Goal: Task Accomplishment & Management: Manage account settings

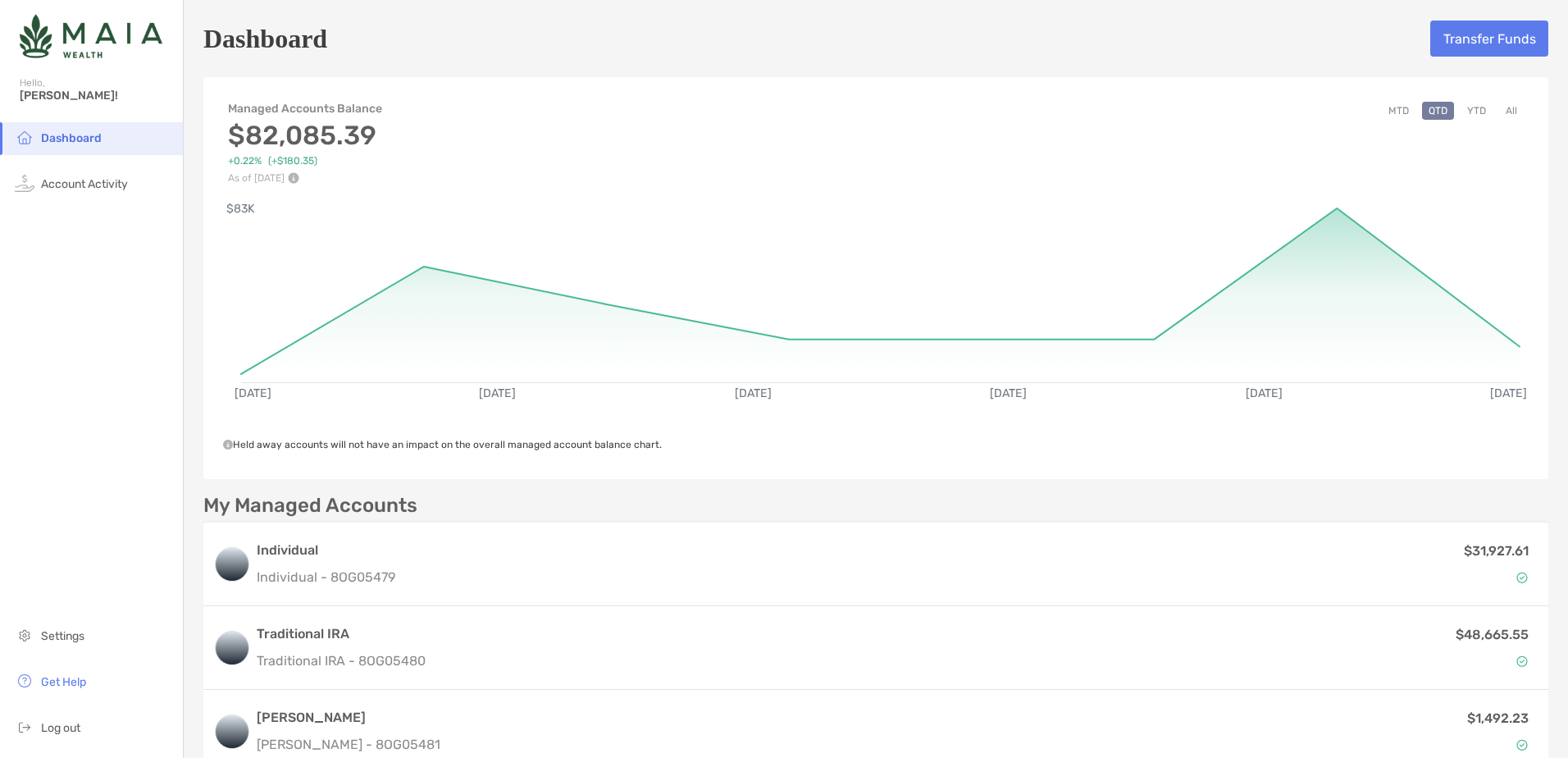
click at [1499, 117] on button "All" at bounding box center [1511, 110] width 24 height 18
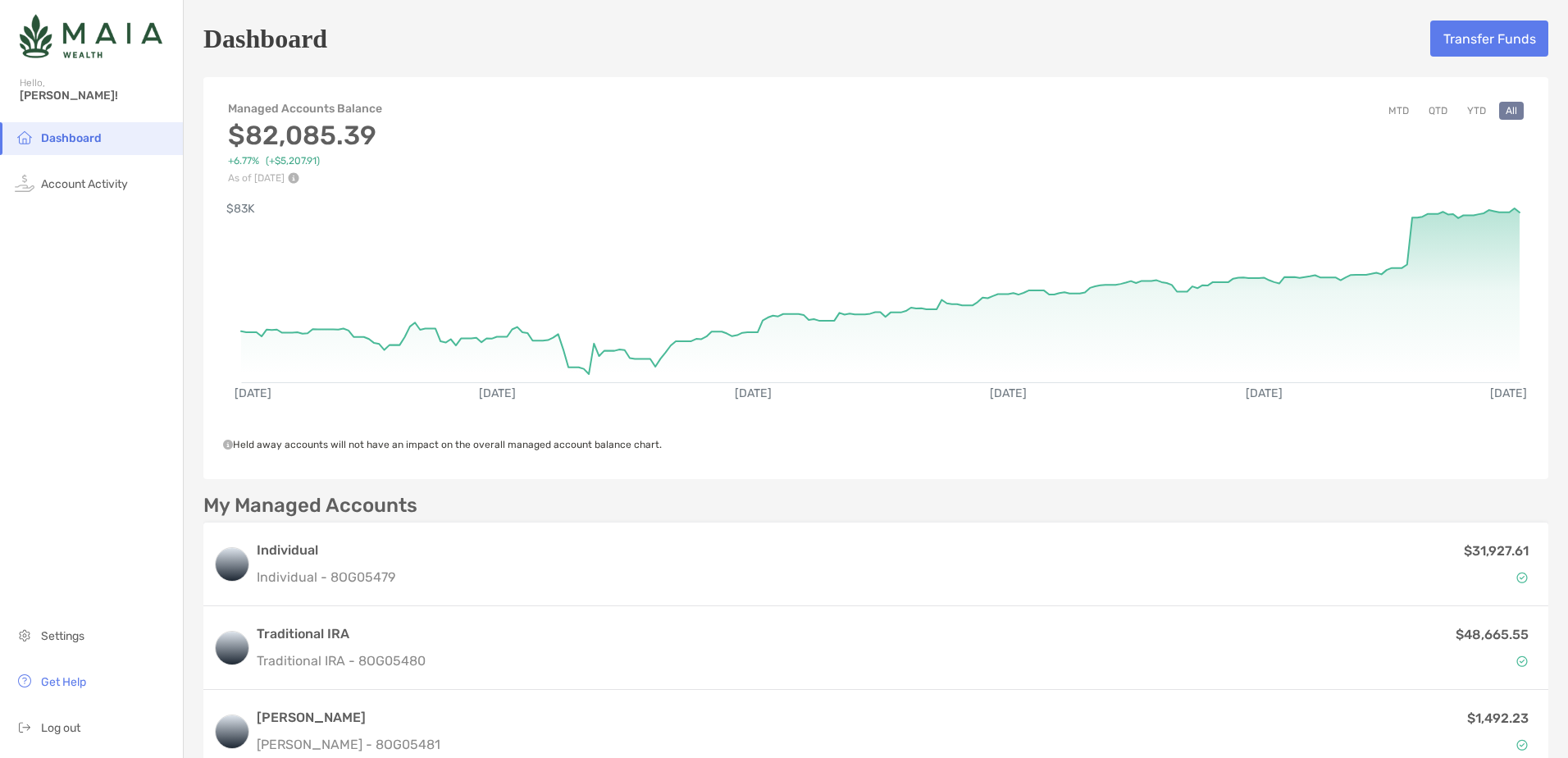
scroll to position [246, 0]
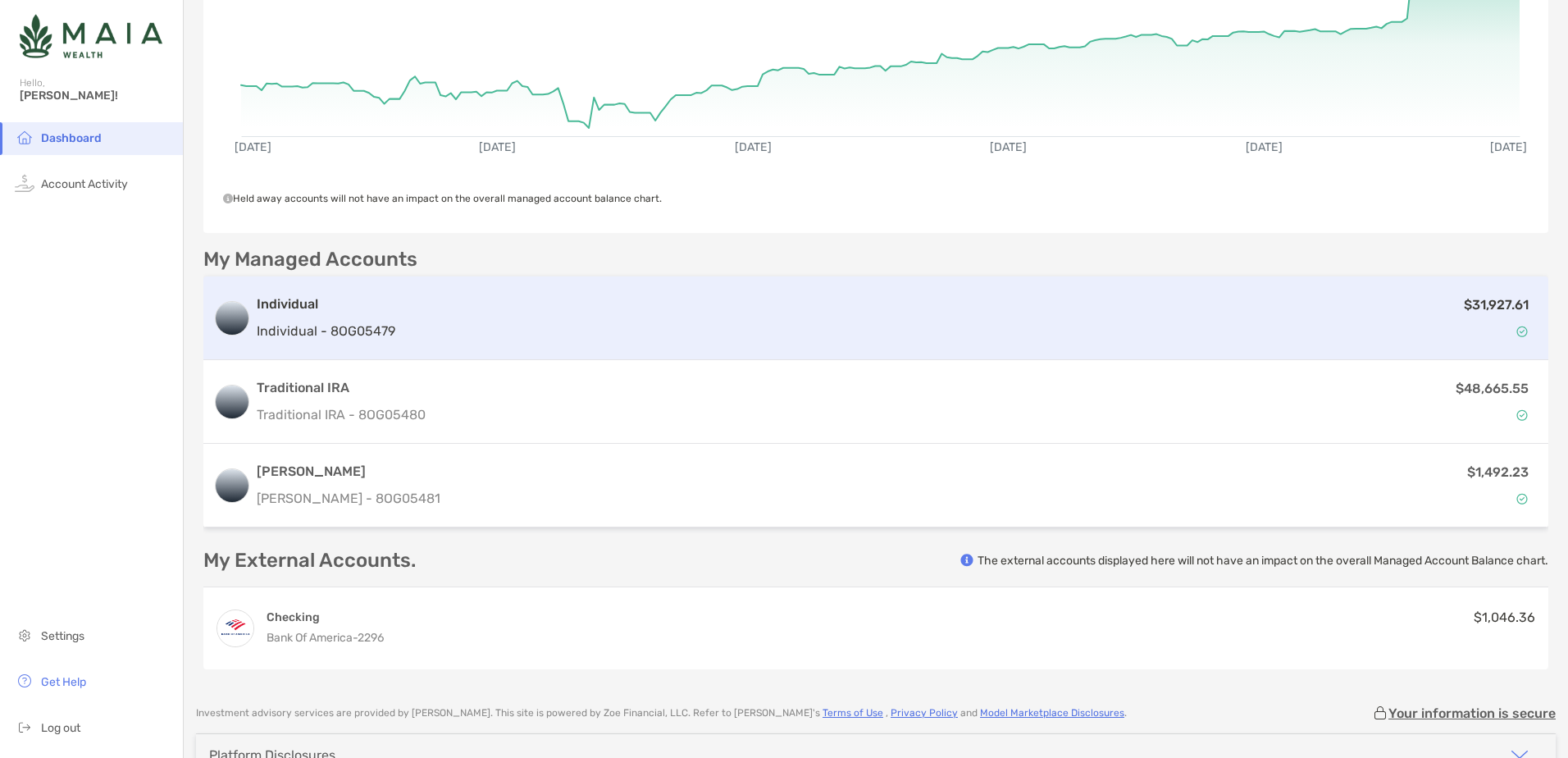
click at [1490, 302] on p "$31,927.61" at bounding box center [1496, 304] width 65 height 20
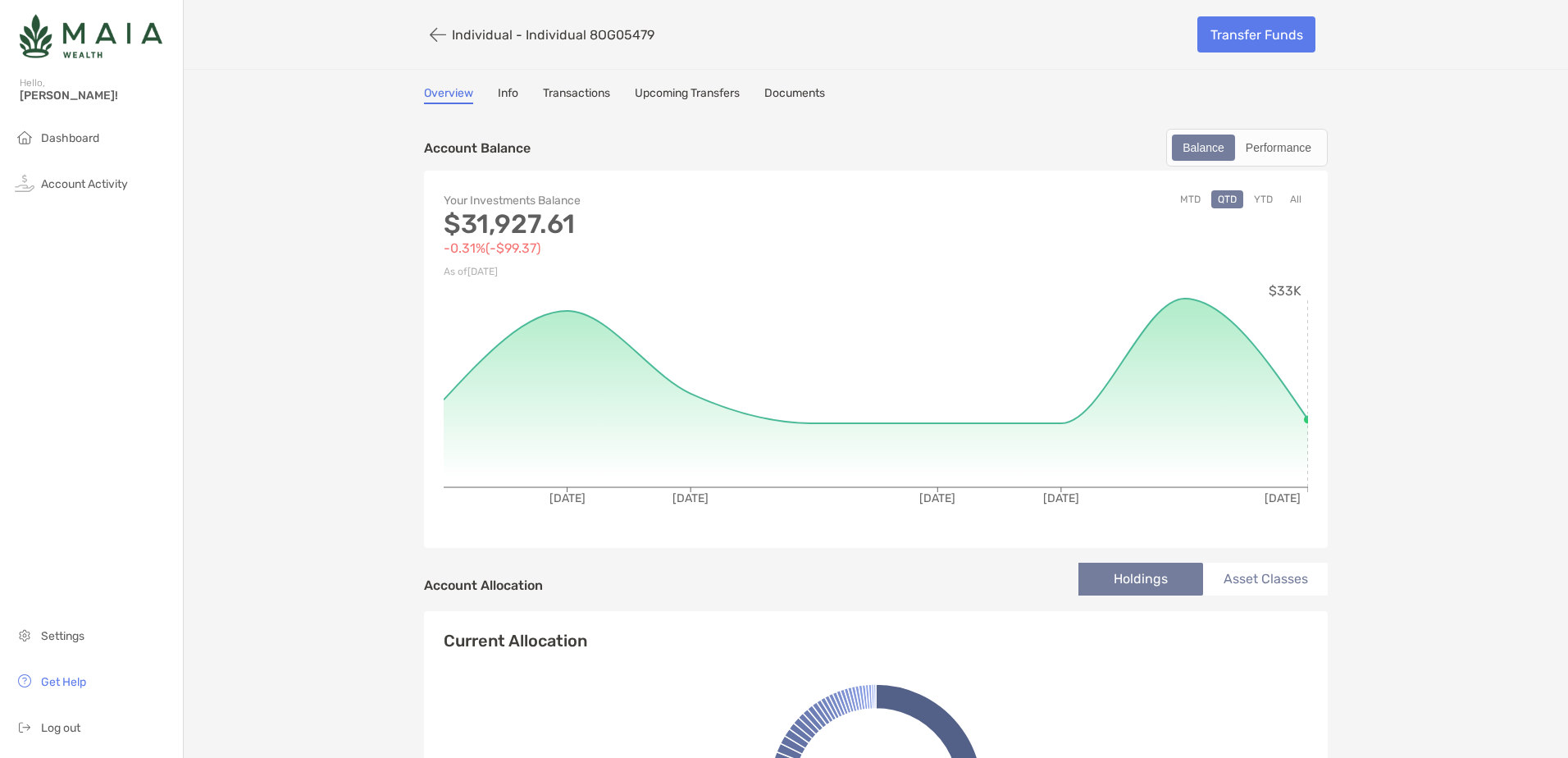
click at [1291, 188] on div "Your Investments Balance $31,927.61 -0.31% ( -$99.37 ) As of [DATE] MTD QTD YTD…" at bounding box center [876, 359] width 904 height 377
click at [1292, 199] on button "All" at bounding box center [1295, 199] width 24 height 18
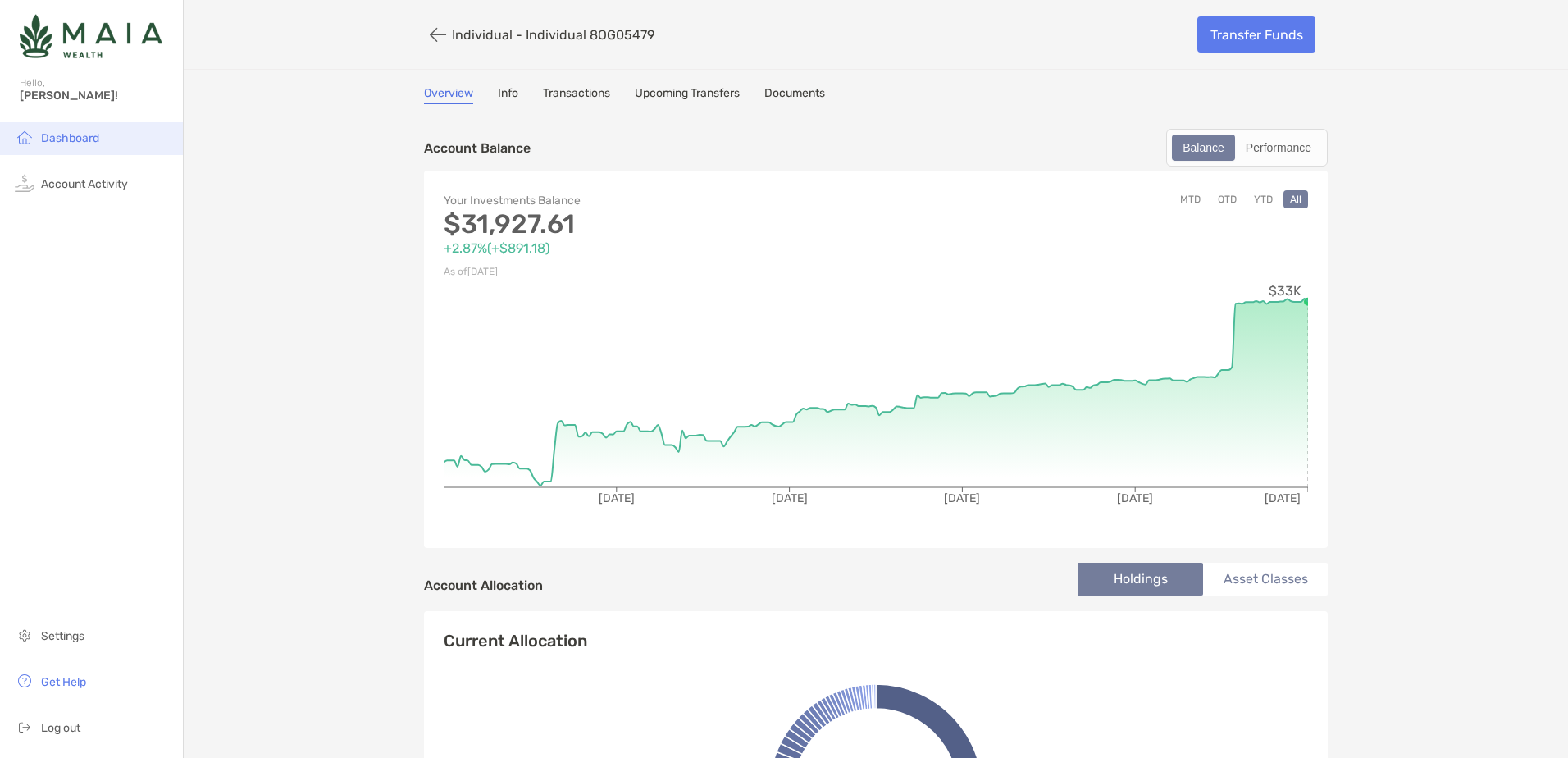
click at [75, 128] on li "Dashboard" at bounding box center [92, 138] width 183 height 33
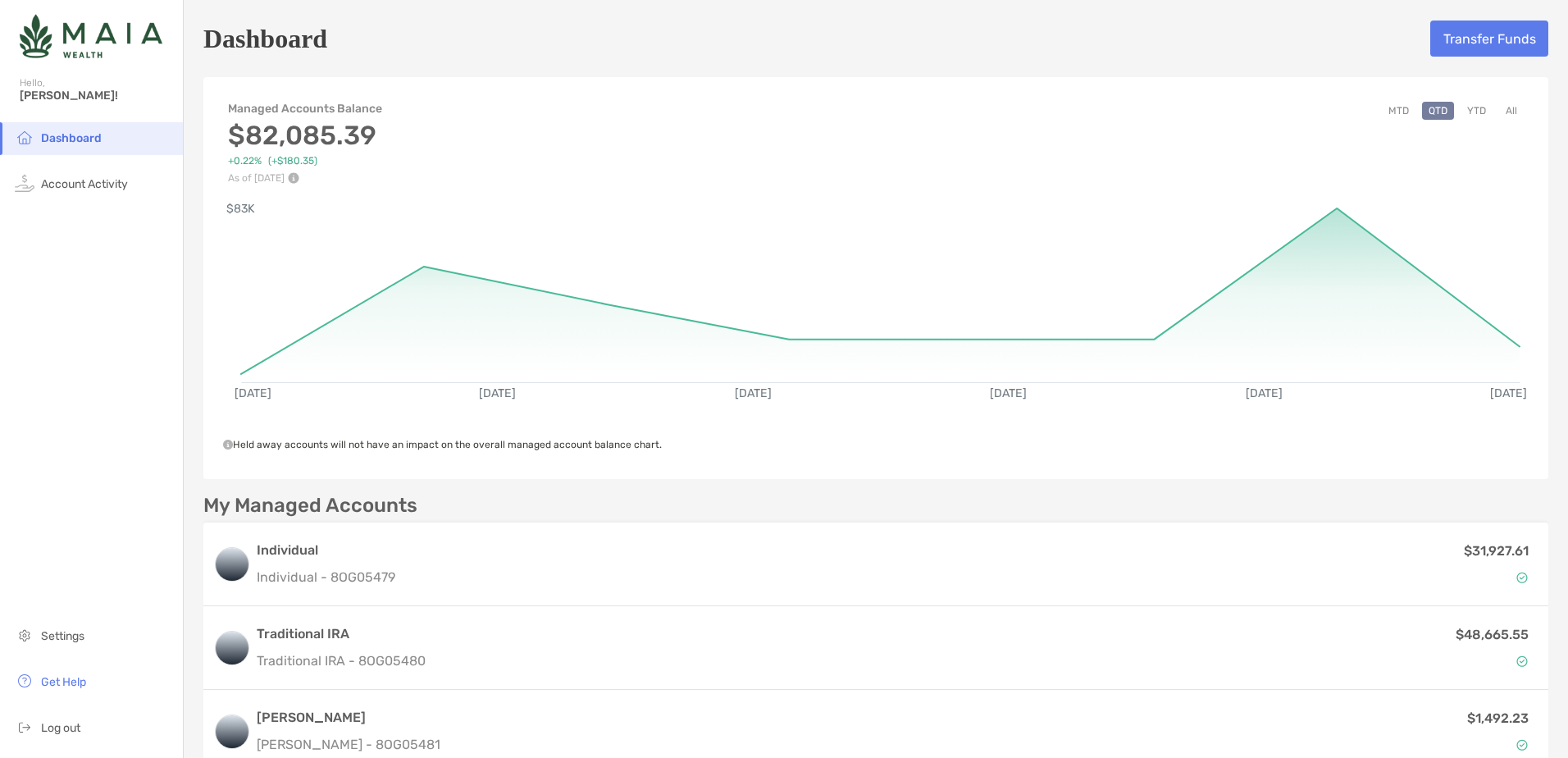
click at [1499, 102] on button "All" at bounding box center [1511, 110] width 24 height 18
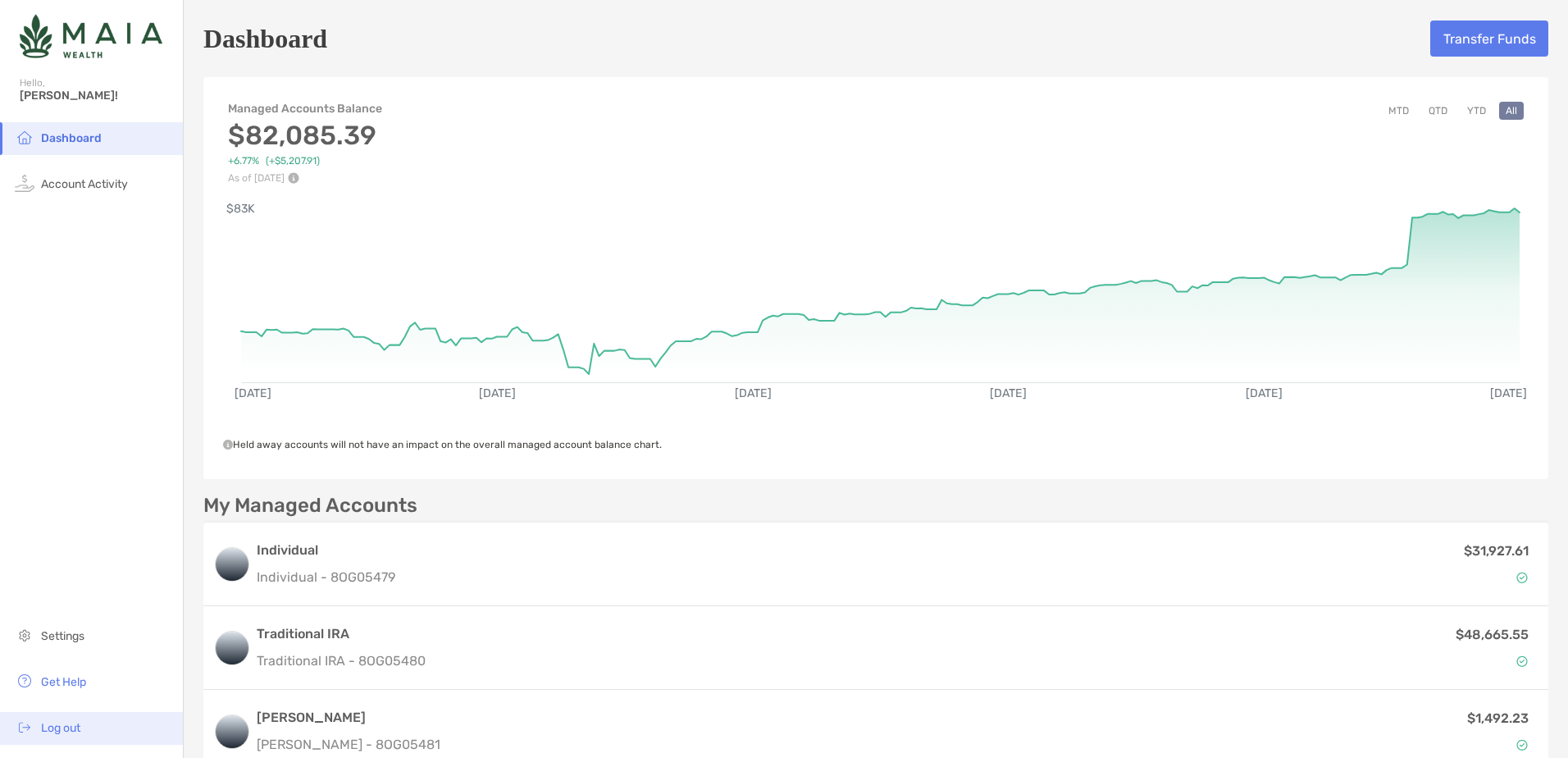
click at [51, 726] on span "Log out" at bounding box center [60, 728] width 39 height 14
